Goal: Task Accomplishment & Management: Manage account settings

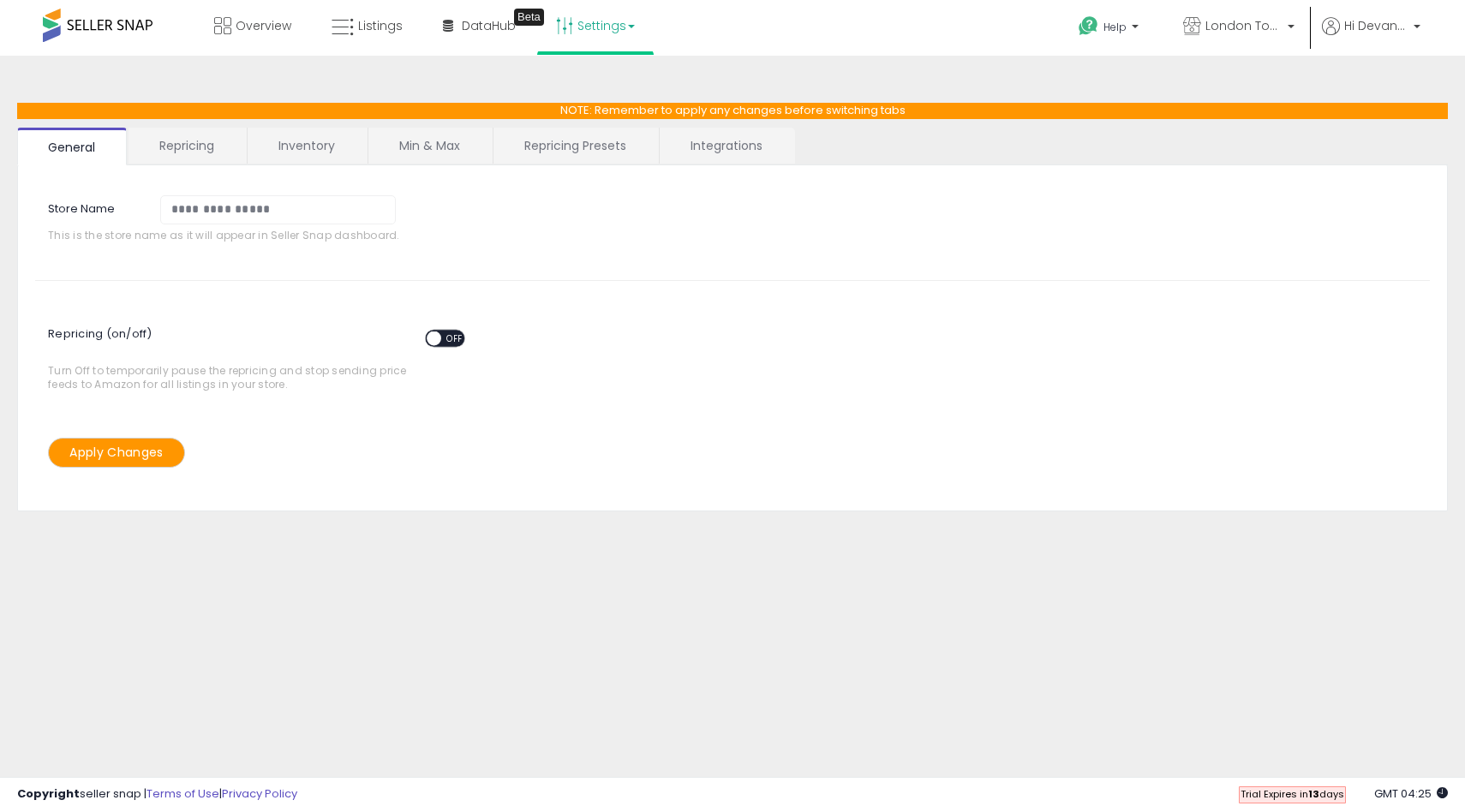
click at [558, 133] on link "Repricing Presets" at bounding box center [576, 145] width 164 height 36
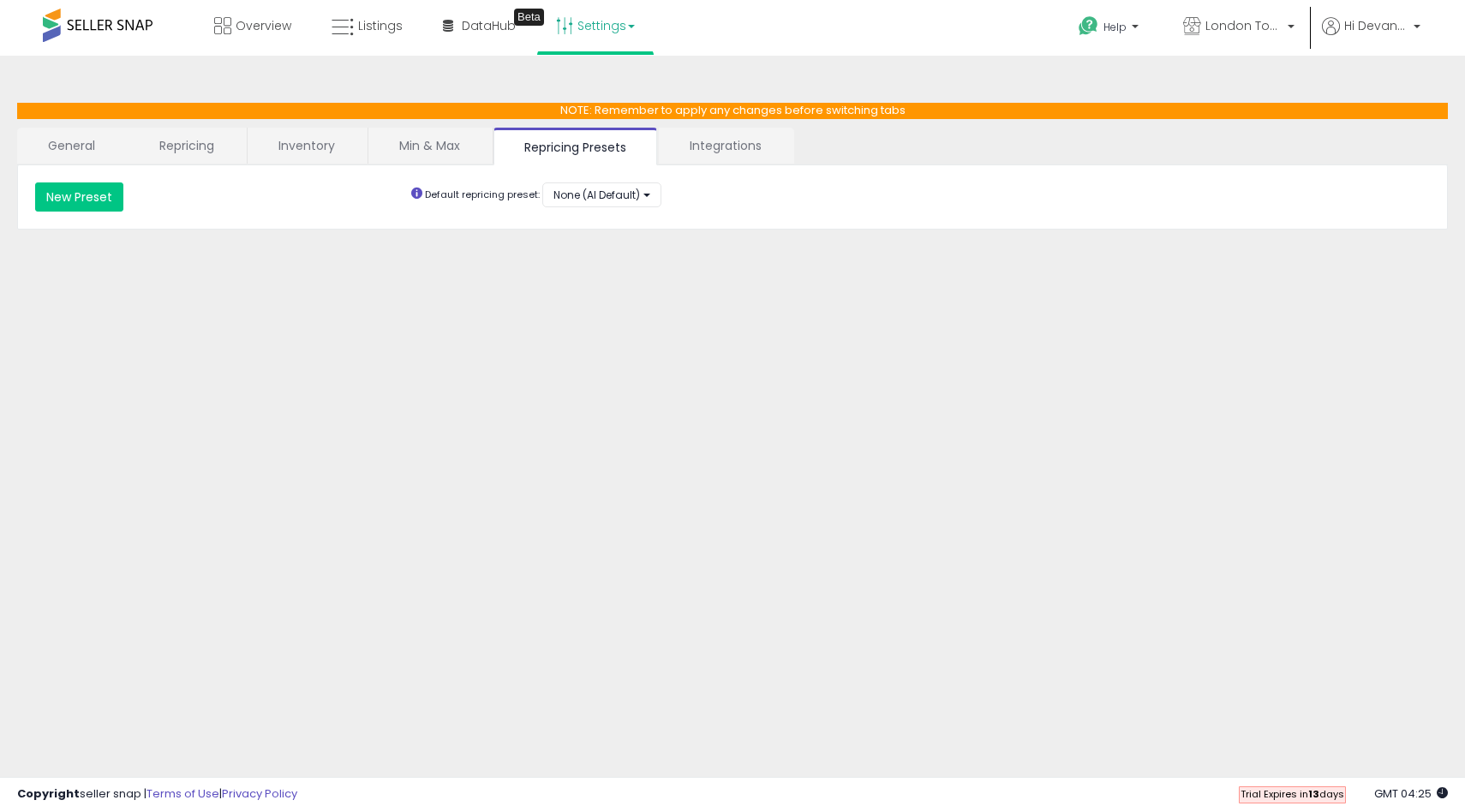
click at [730, 141] on link "Integrations" at bounding box center [725, 145] width 133 height 36
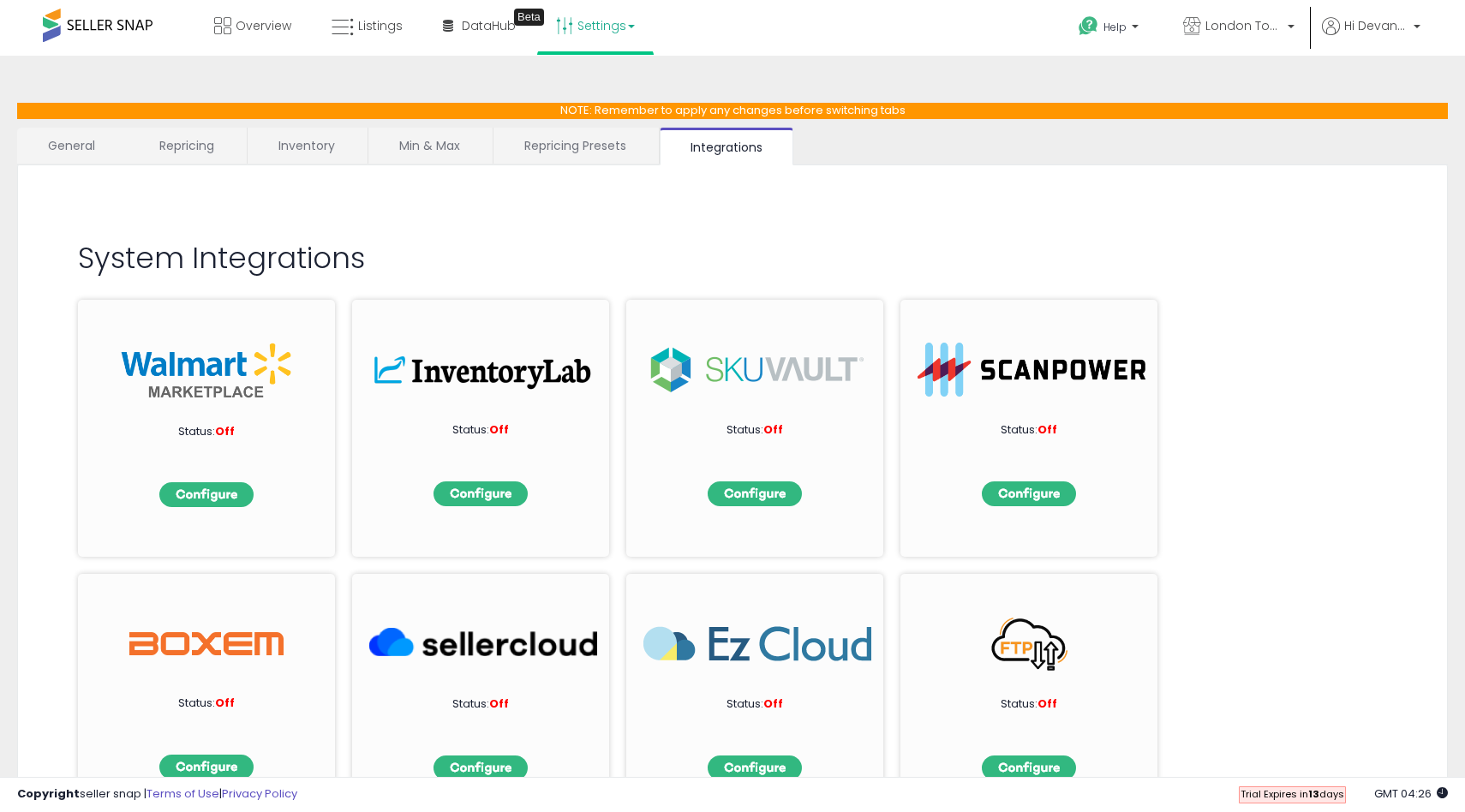
click at [407, 156] on link "Min & Max" at bounding box center [429, 145] width 122 height 36
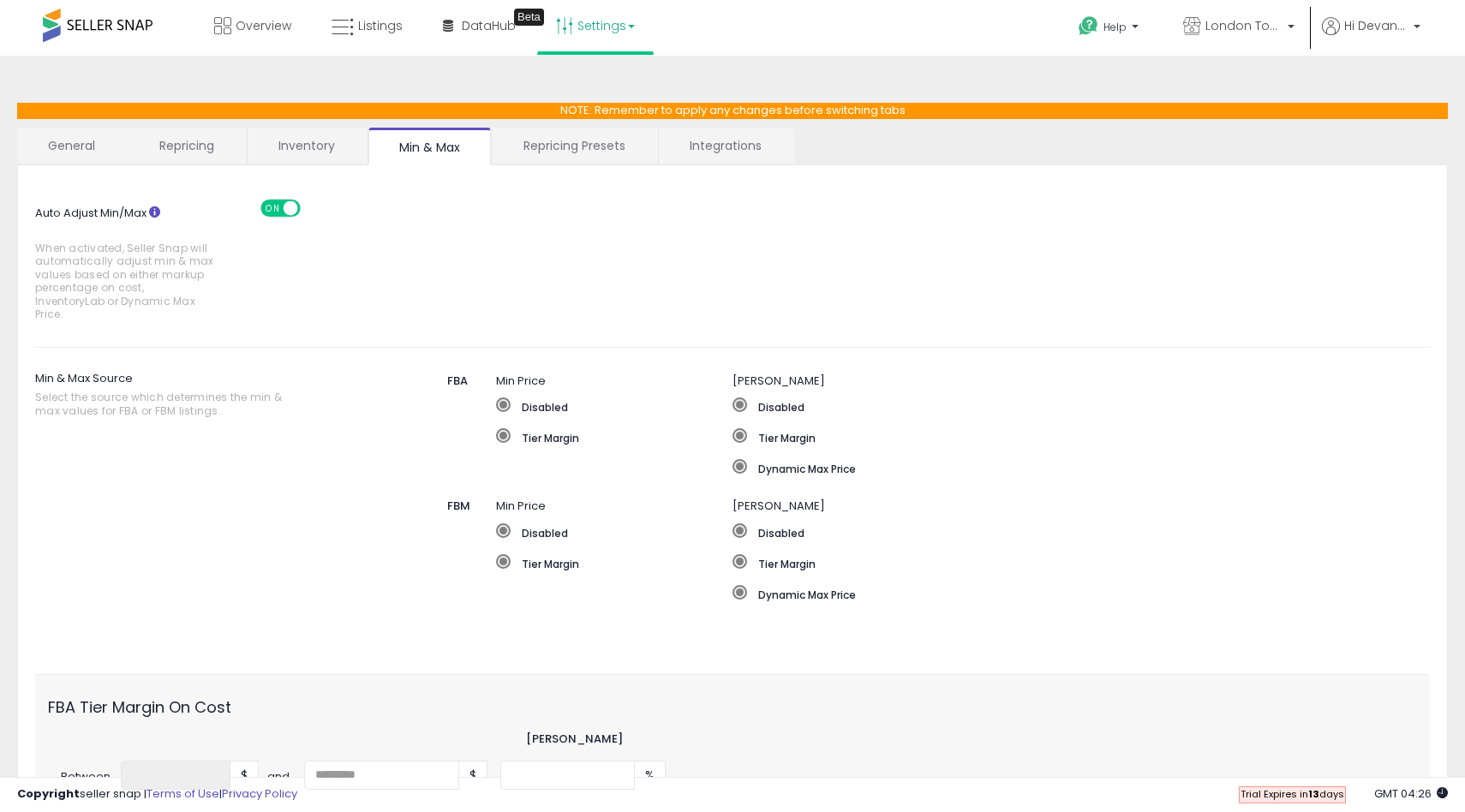
click at [330, 141] on link "Inventory" at bounding box center [307, 145] width 118 height 36
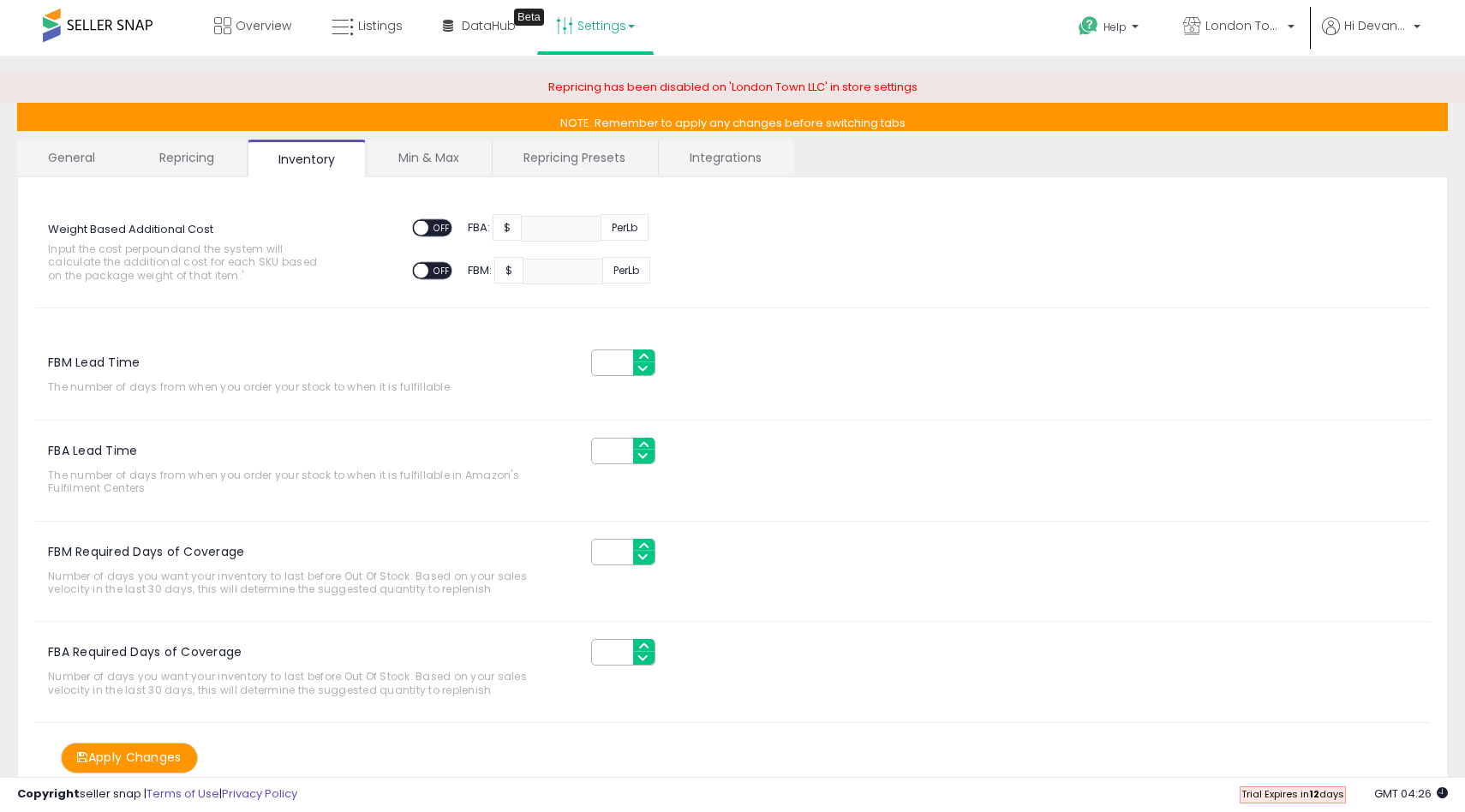
click at [452, 165] on link "Min & Max" at bounding box center [428, 157] width 122 height 36
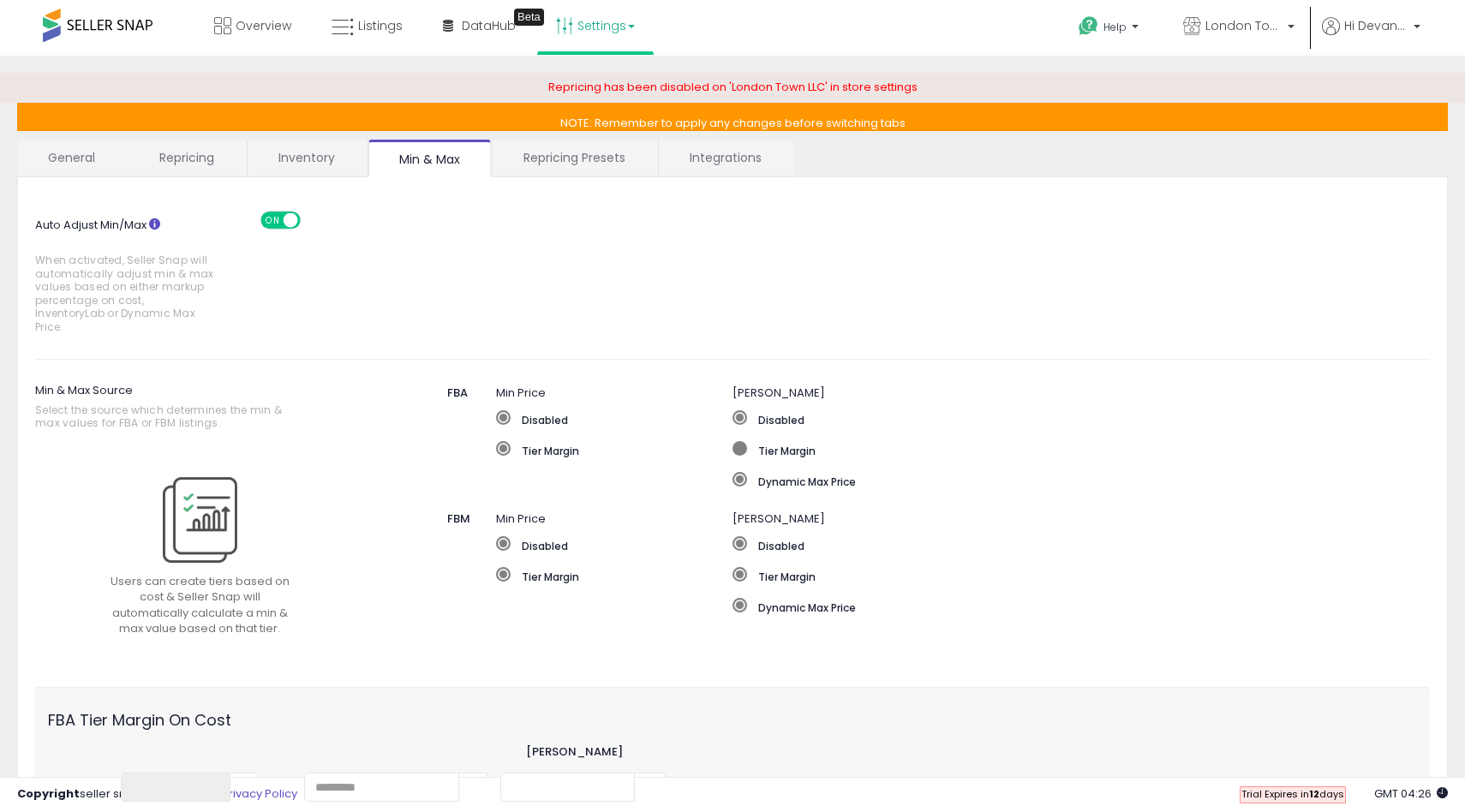
click at [746, 441] on label "Tier Margin" at bounding box center [1029, 449] width 592 height 17
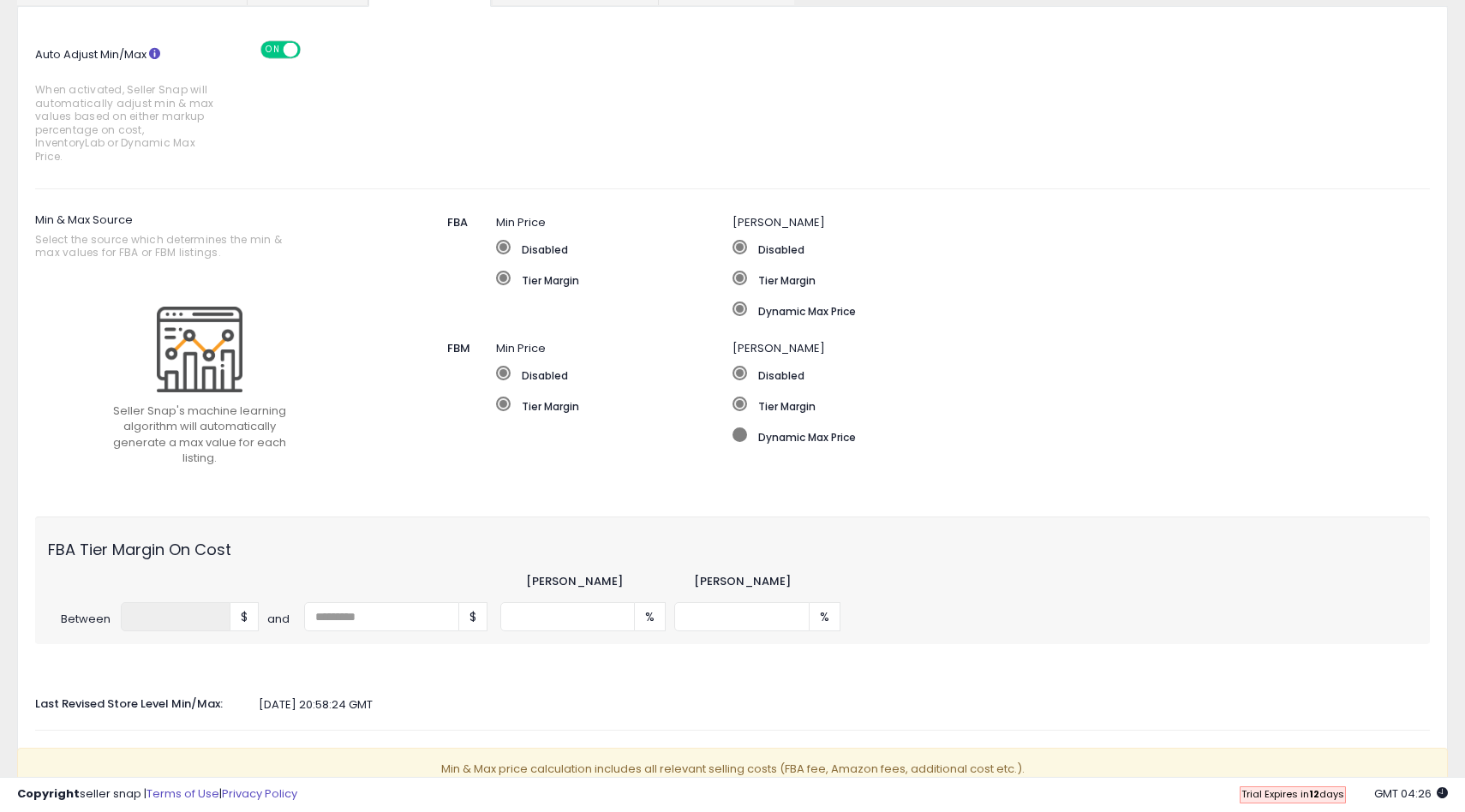
scroll to position [169, 0]
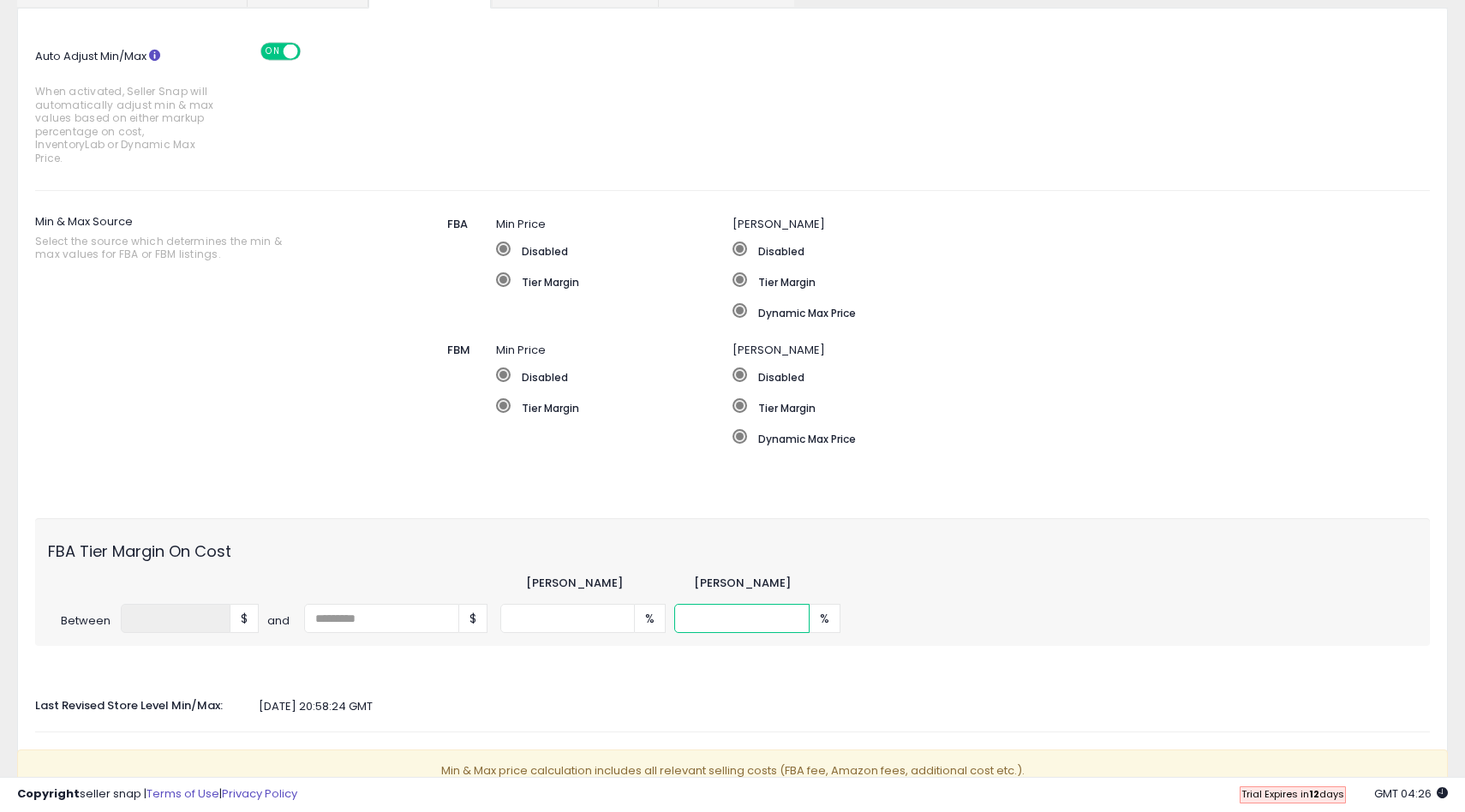
click at [720, 604] on input "number" at bounding box center [741, 619] width 135 height 30
type input "***"
click at [962, 663] on div at bounding box center [732, 671] width 1421 height 16
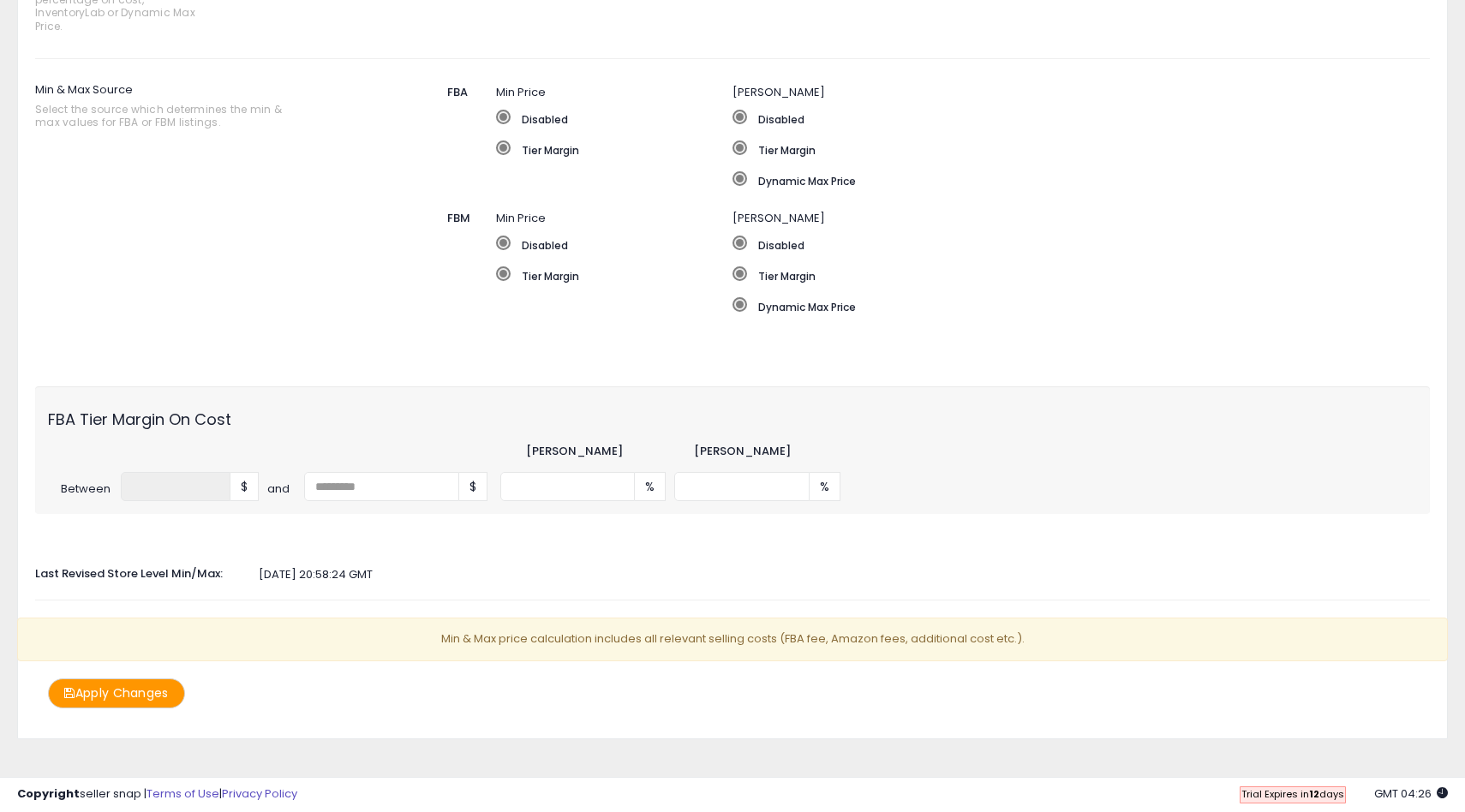
click at [148, 678] on button "Apply Changes" at bounding box center [116, 693] width 137 height 30
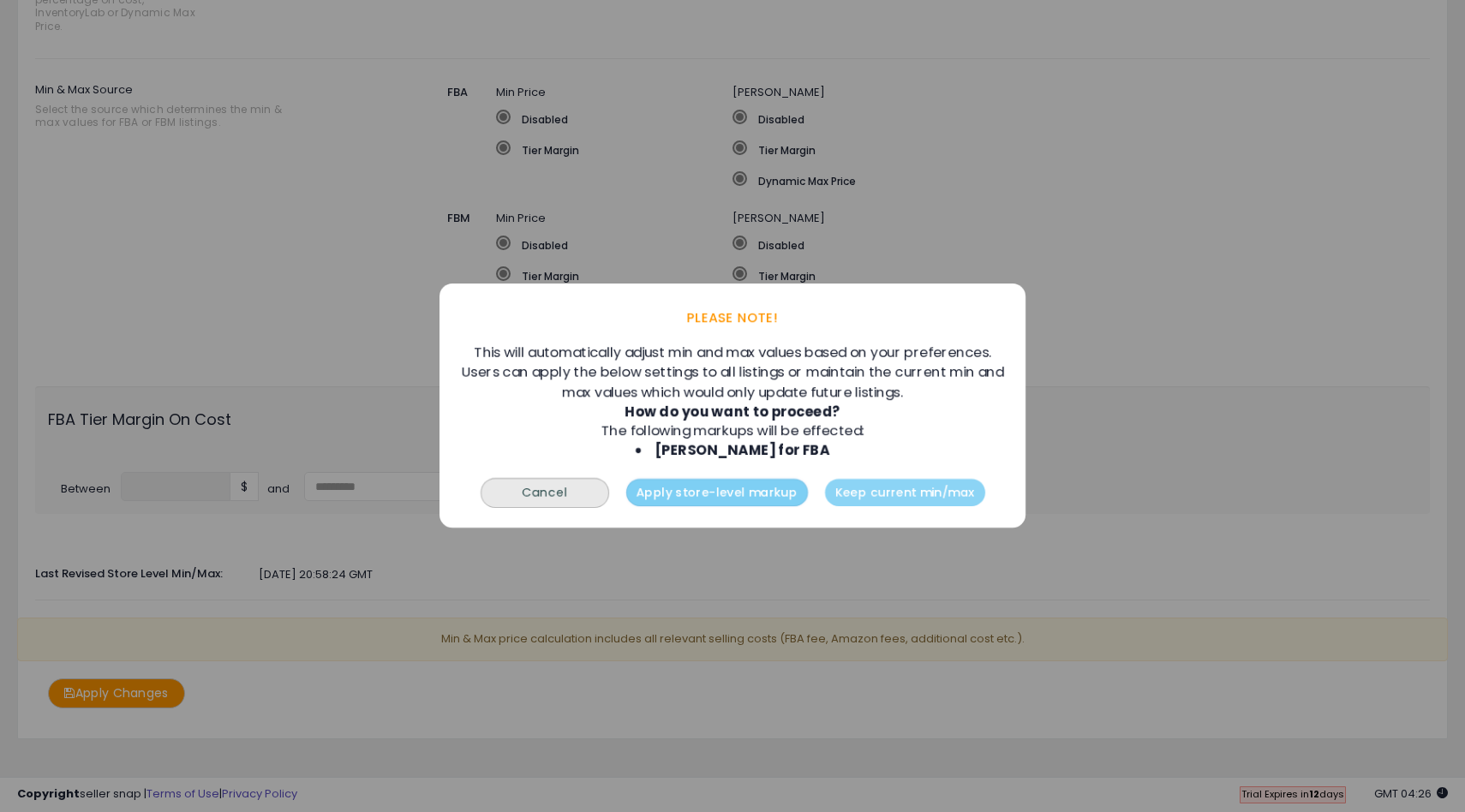
click at [785, 503] on button "Apply store-level markup" at bounding box center [718, 493] width 182 height 28
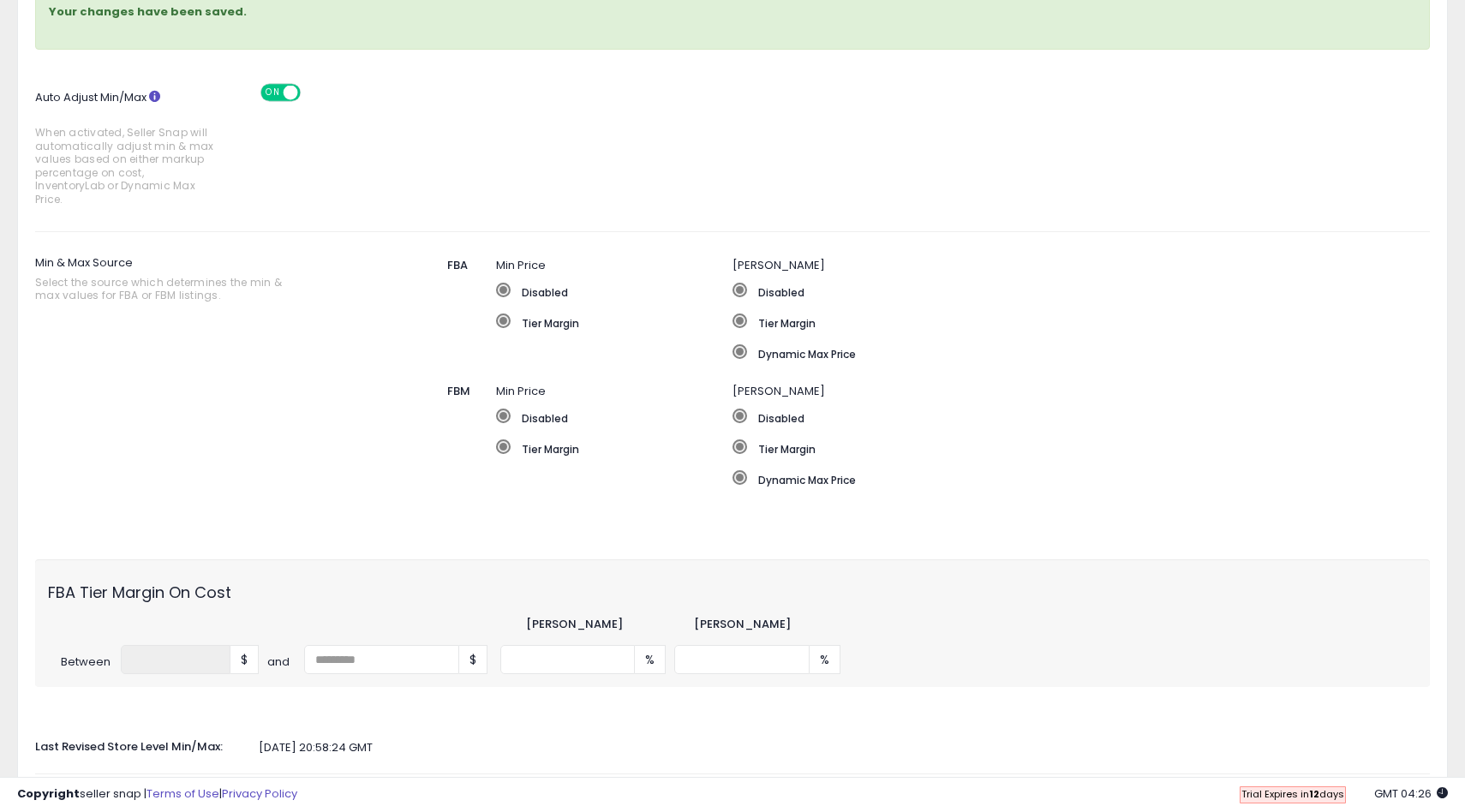
scroll to position [0, 0]
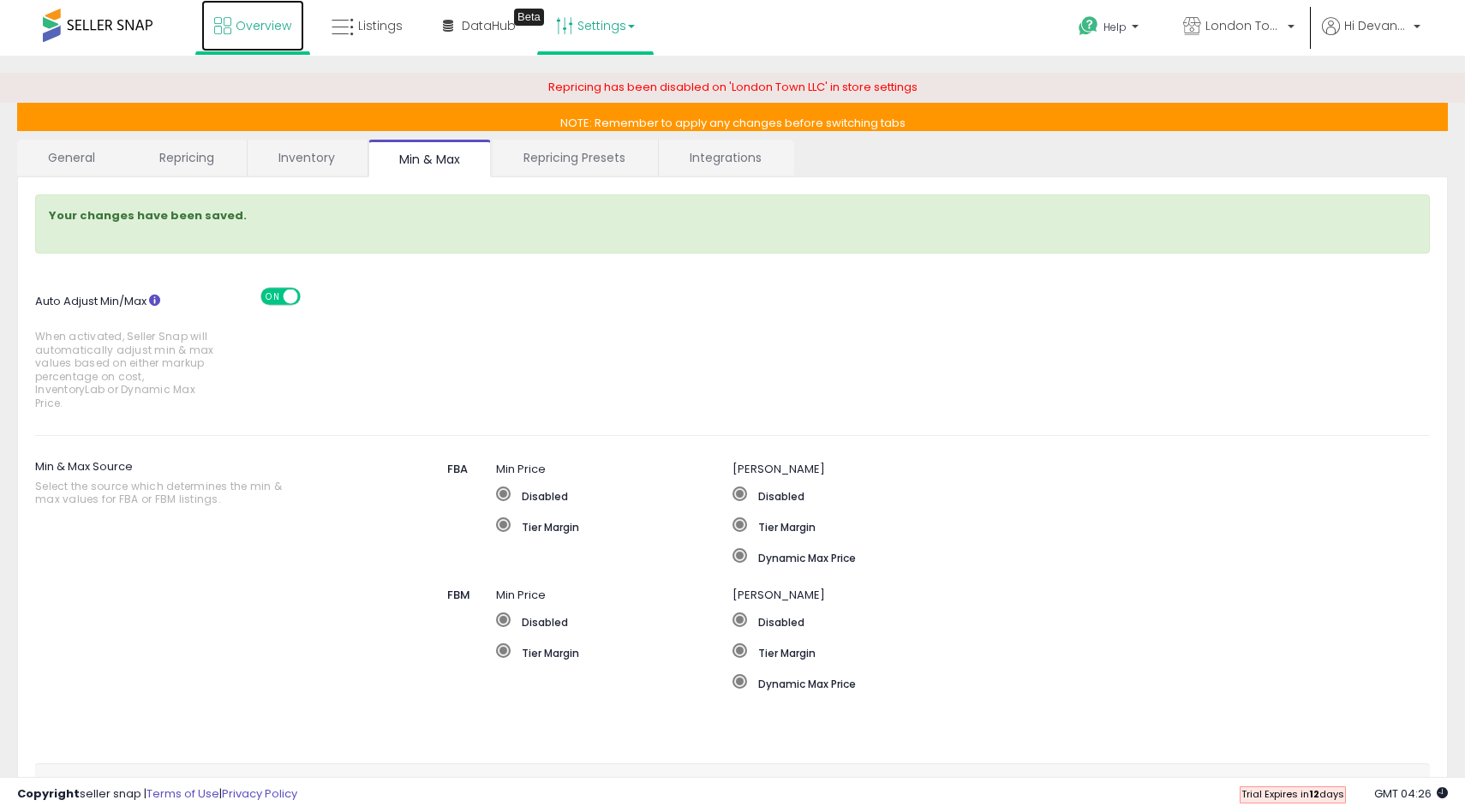
click at [240, 18] on span "Overview" at bounding box center [264, 25] width 55 height 17
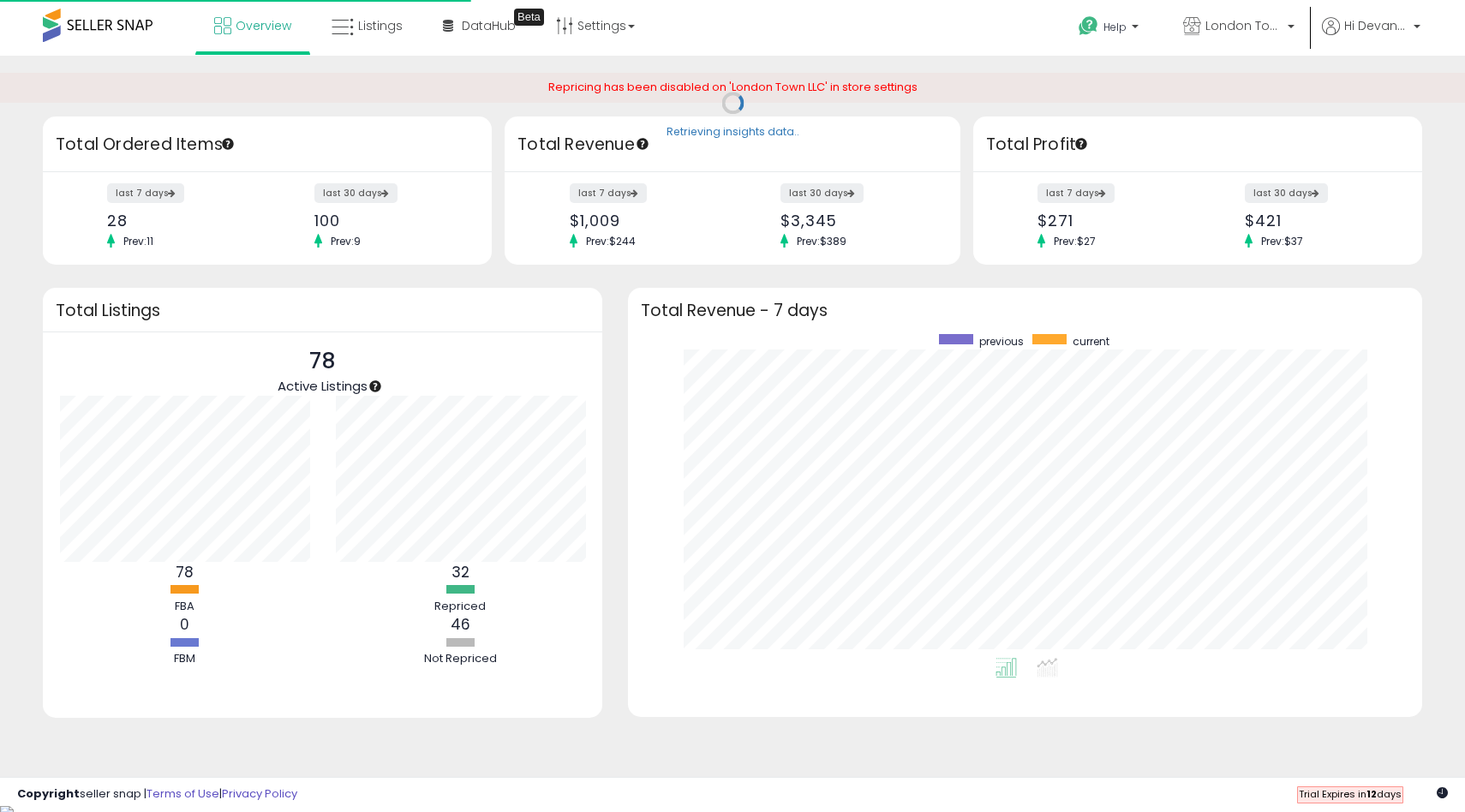
scroll to position [324, 760]
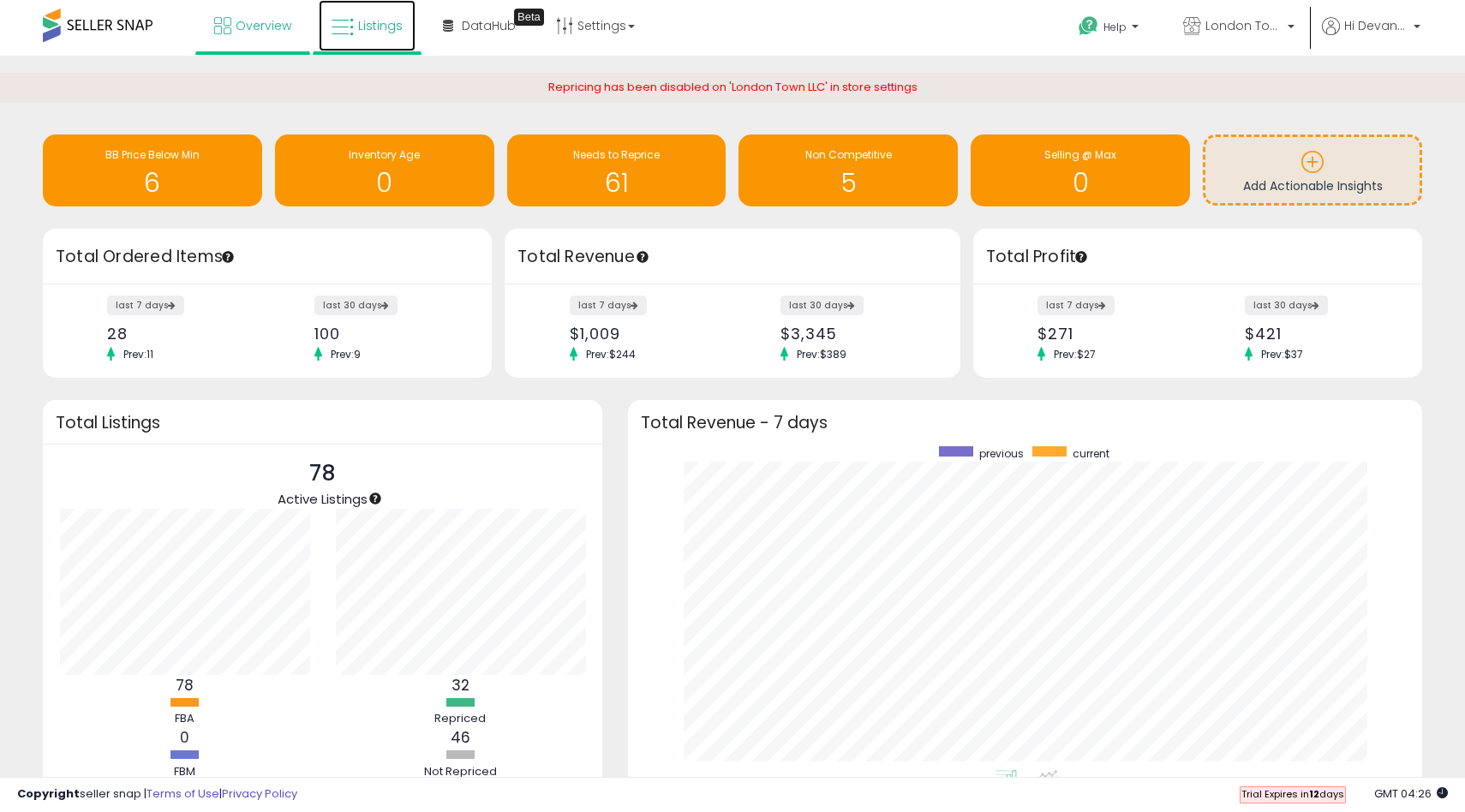
click at [332, 41] on link "Listings" at bounding box center [367, 26] width 97 height 51
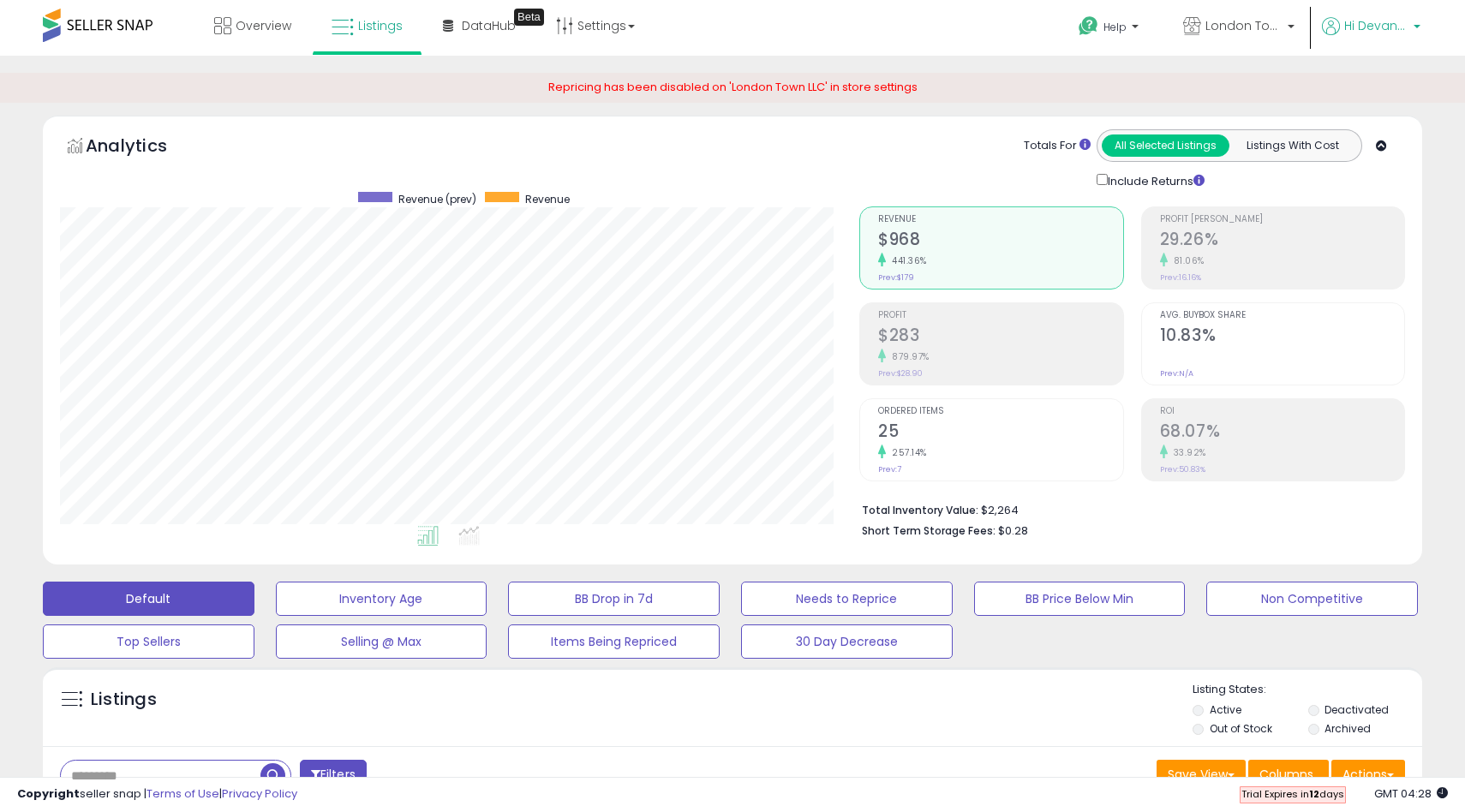
click at [1399, 25] on span "Hi Devante" at bounding box center [1376, 25] width 64 height 17
click at [621, 23] on link "Settings" at bounding box center [595, 26] width 105 height 51
click at [614, 85] on link "Store settings" at bounding box center [598, 87] width 77 height 16
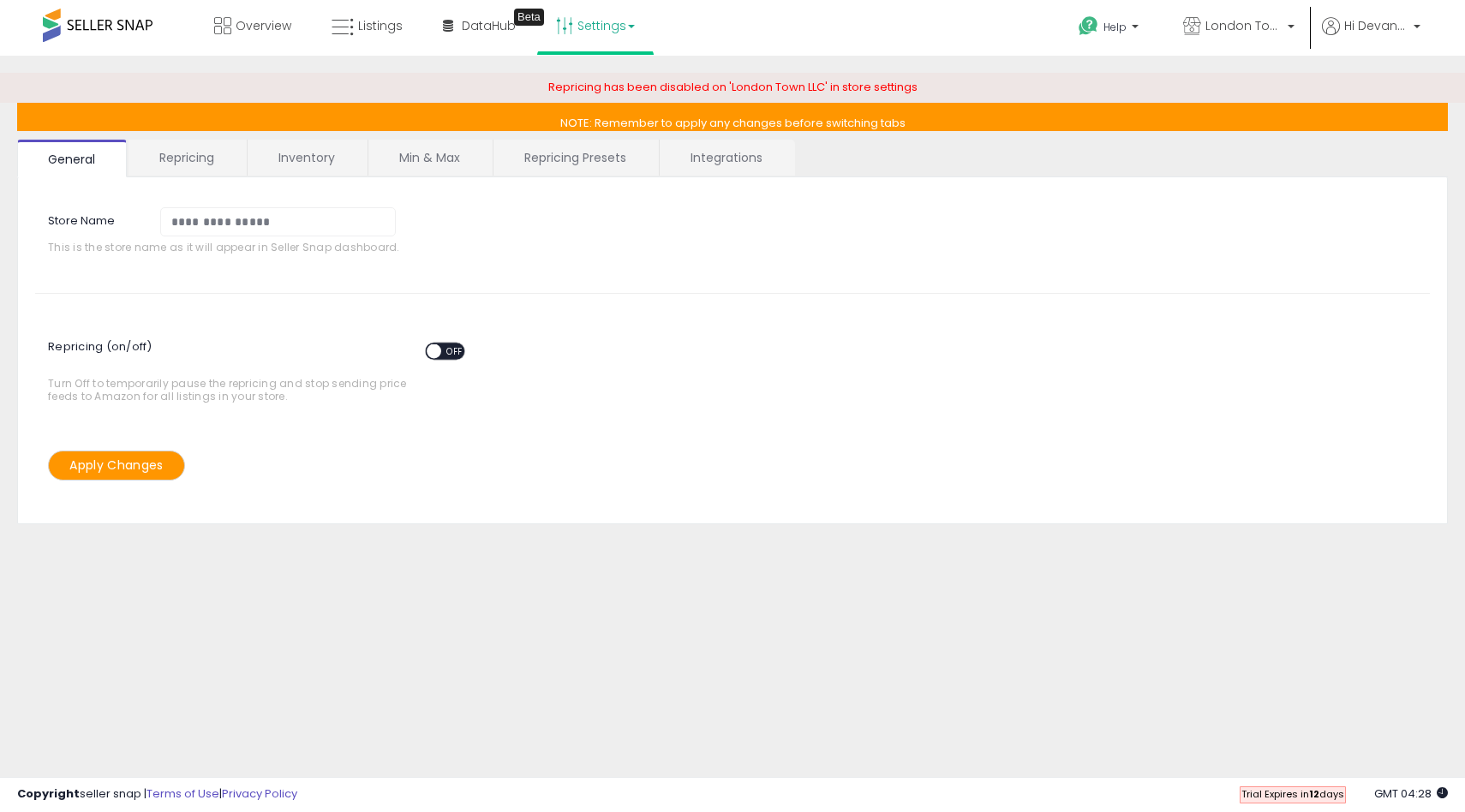
click at [452, 149] on link "Min & Max" at bounding box center [429, 157] width 122 height 36
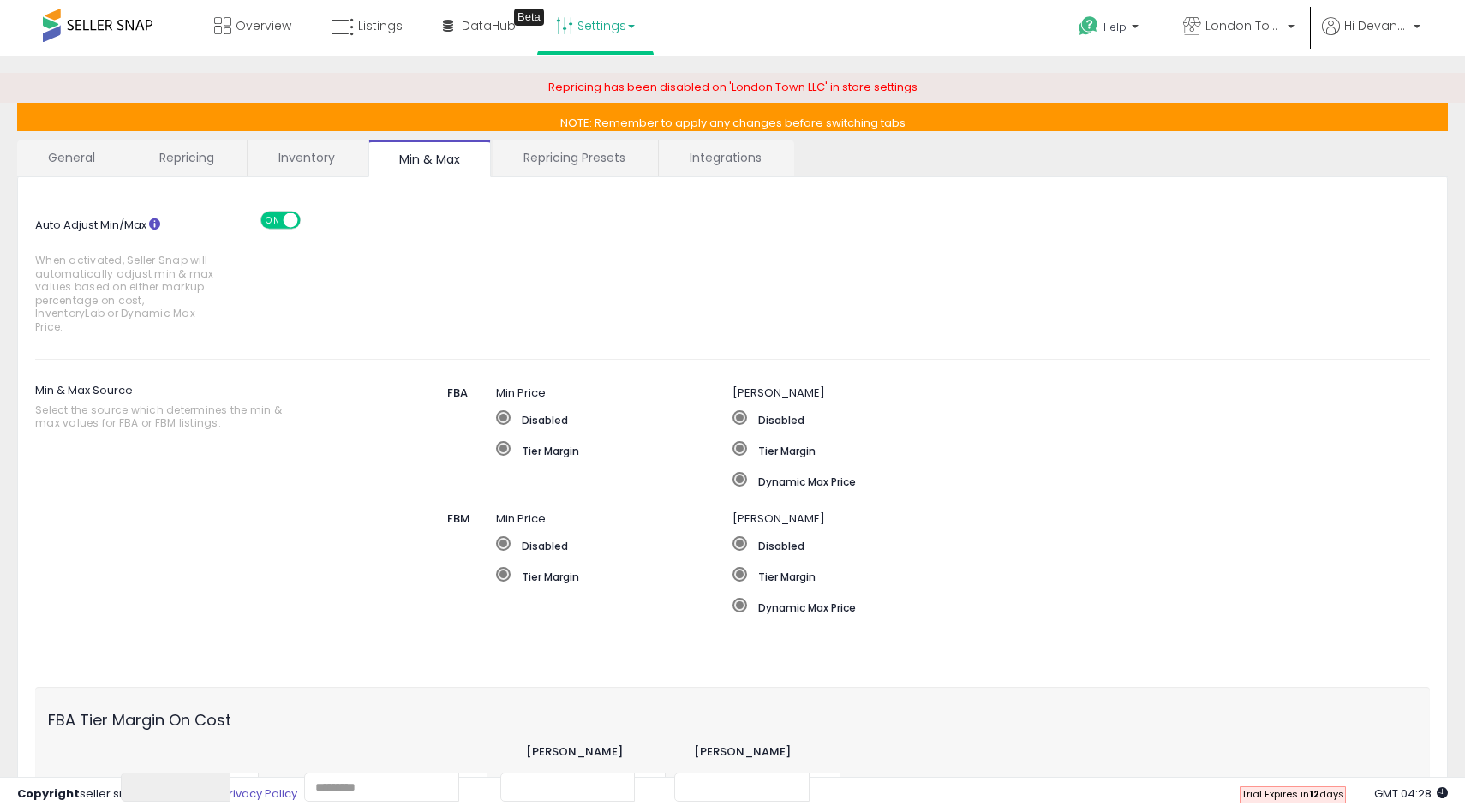
scroll to position [301, 0]
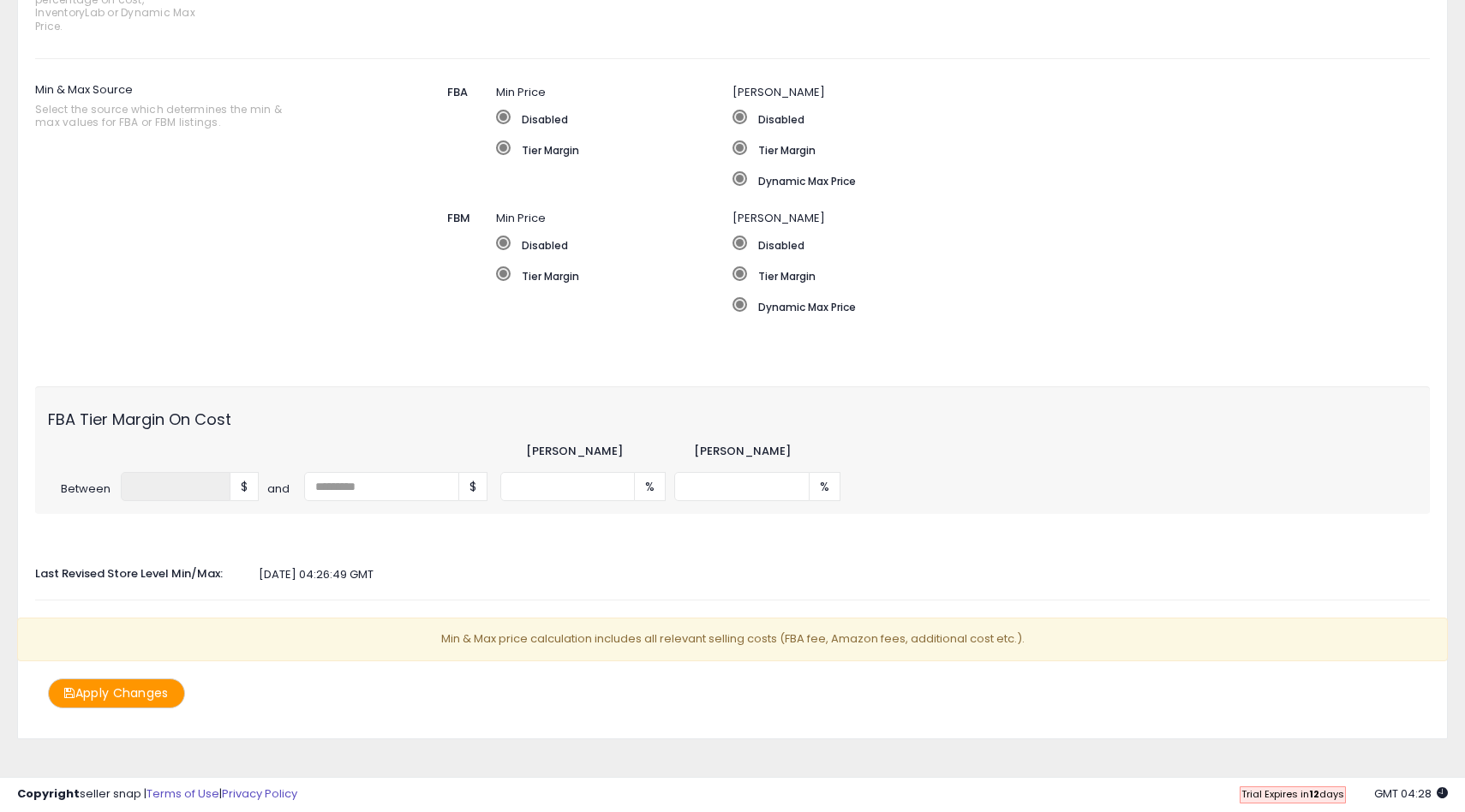
click at [473, 480] on span "$" at bounding box center [473, 486] width 29 height 30
drag, startPoint x: 568, startPoint y: 479, endPoint x: 478, endPoint y: 475, distance: 90.1
click at [478, 475] on div "Between * $ and $ ** % *** %" at bounding box center [732, 486] width 1395 height 30
type input "*"
click at [690, 513] on div "Auto Adjust Min/Max When activated, Seller Snap will automatically adjust min &…" at bounding box center [732, 300] width 1395 height 814
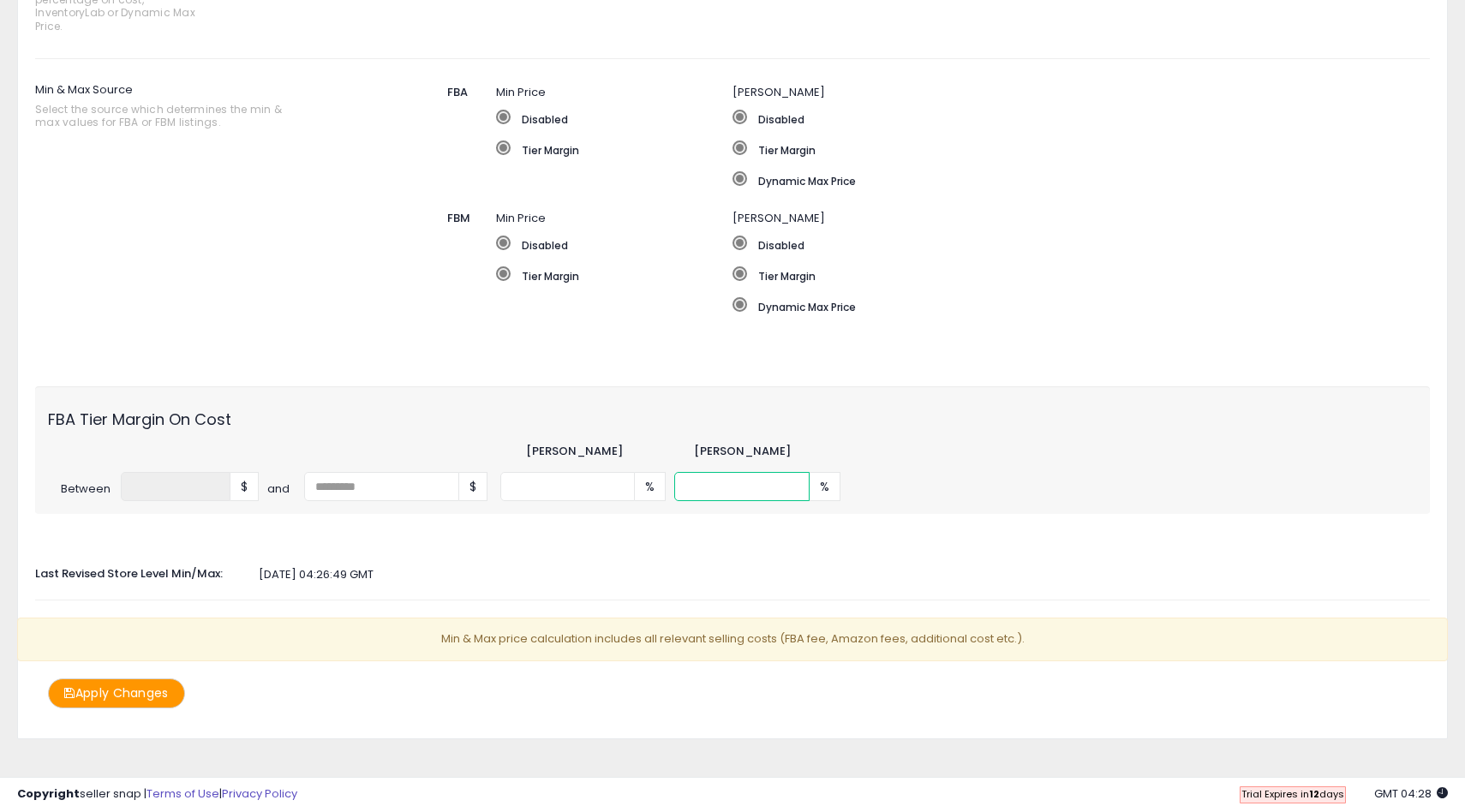
drag, startPoint x: 727, startPoint y: 472, endPoint x: 650, endPoint y: 467, distance: 77.2
click at [645, 473] on div "* % *** %" at bounding box center [849, 486] width 698 height 30
type input "***"
click at [754, 624] on p "Min & Max price calculation includes all relevant selling costs (FBA fee, Amazo…" at bounding box center [732, 639] width 1431 height 43
click at [163, 678] on button "Apply Changes" at bounding box center [116, 693] width 137 height 30
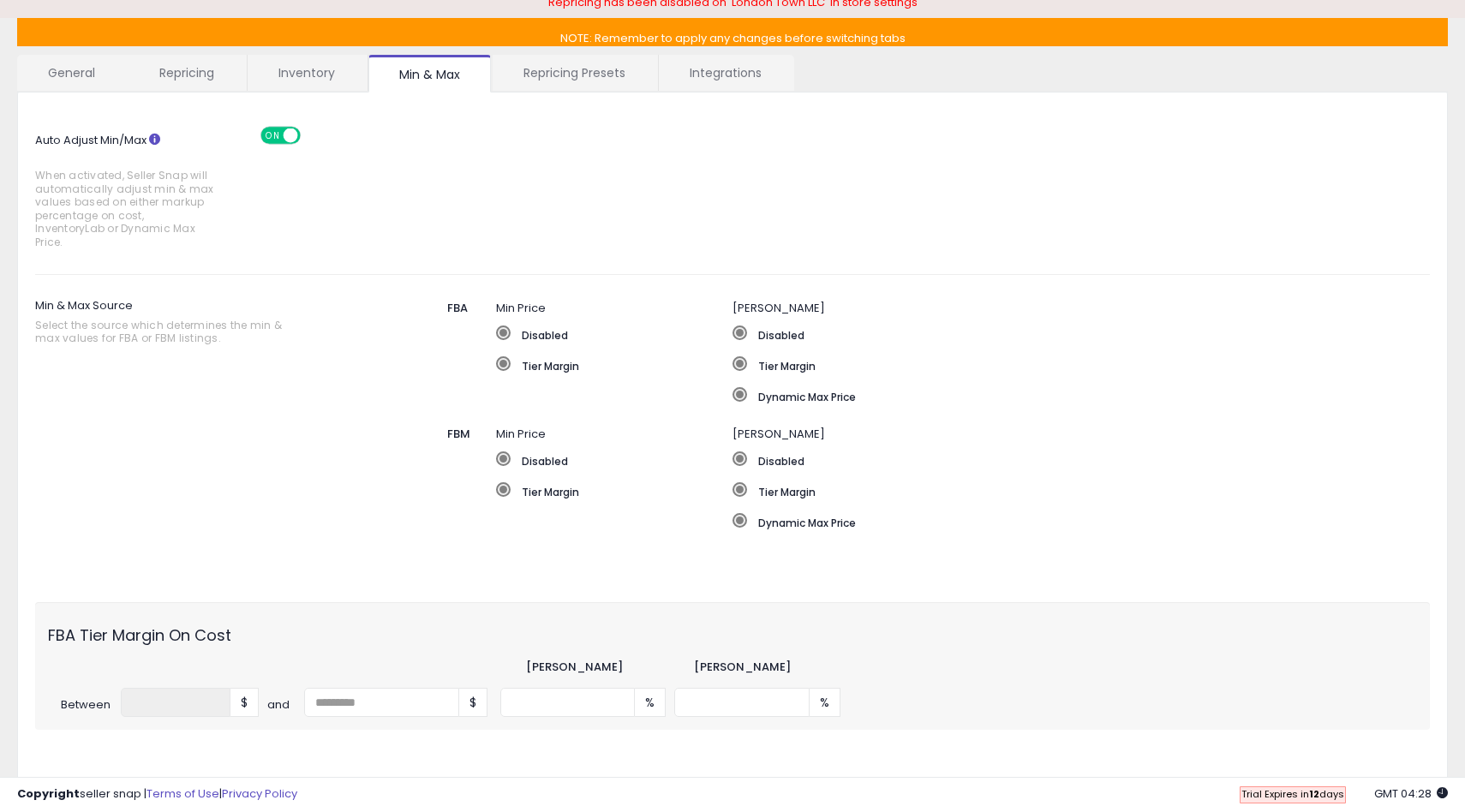
scroll to position [0, 0]
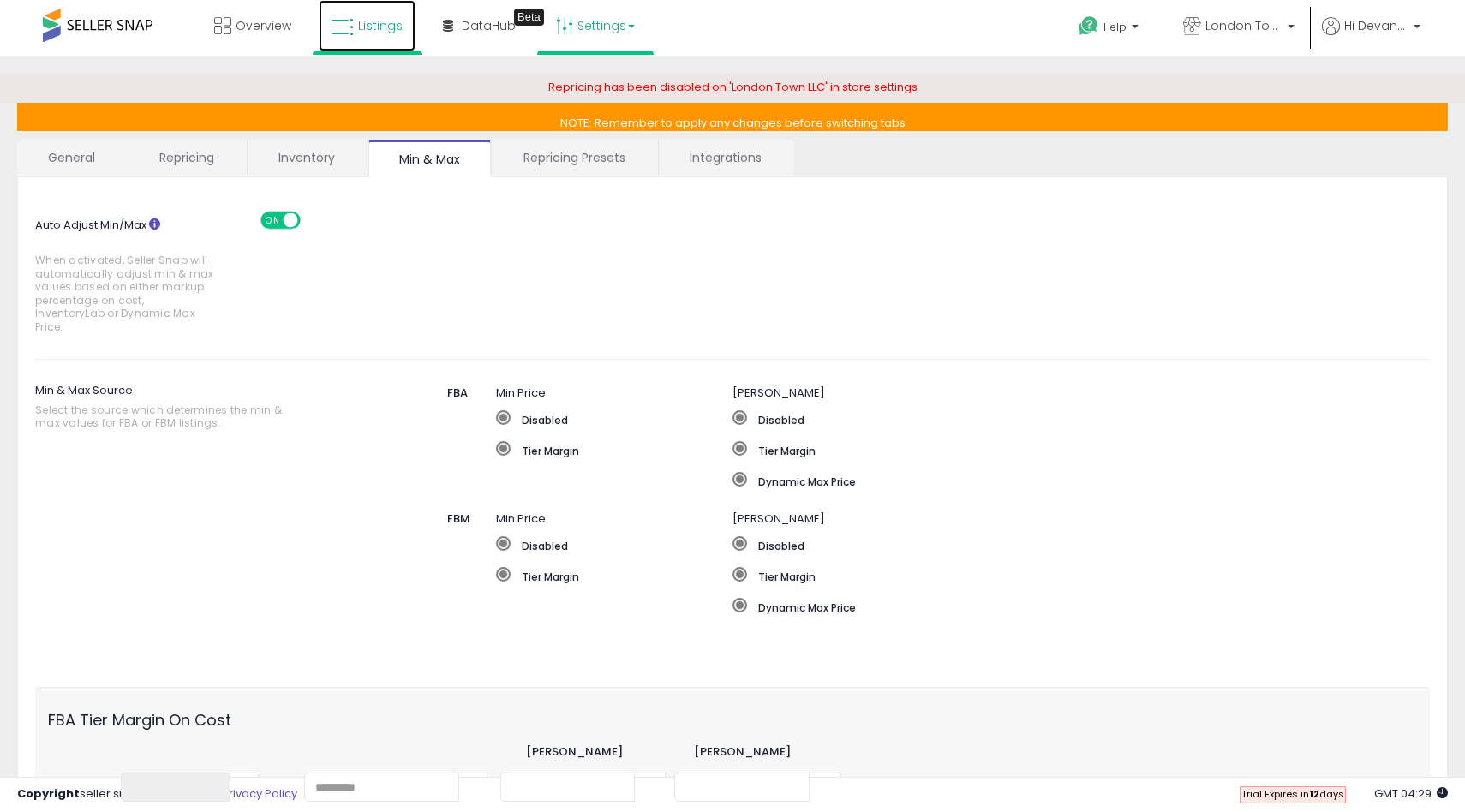
click at [352, 32] on icon at bounding box center [343, 27] width 23 height 23
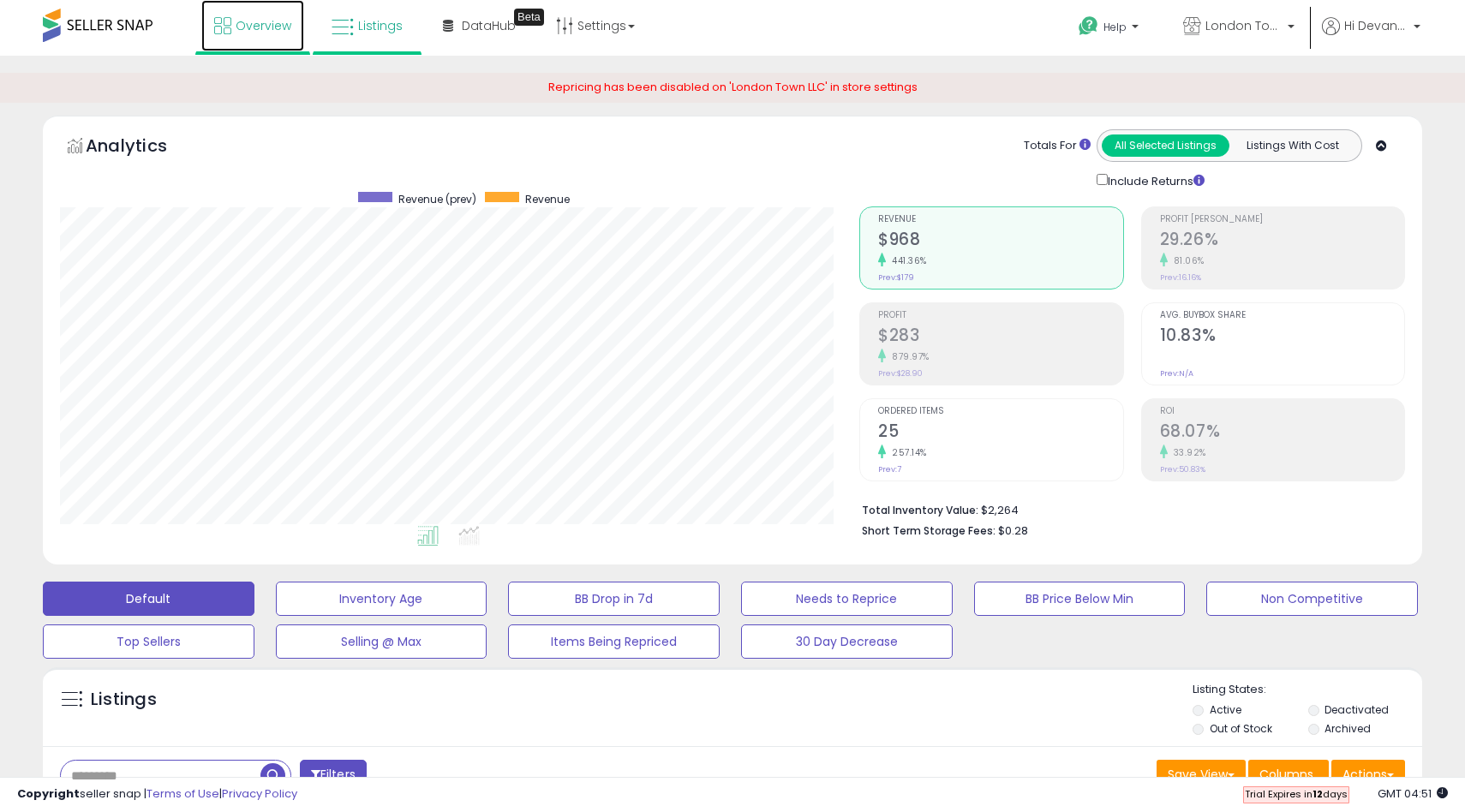
click at [247, 37] on link "Overview" at bounding box center [253, 26] width 103 height 51
